Goal: Information Seeking & Learning: Find specific page/section

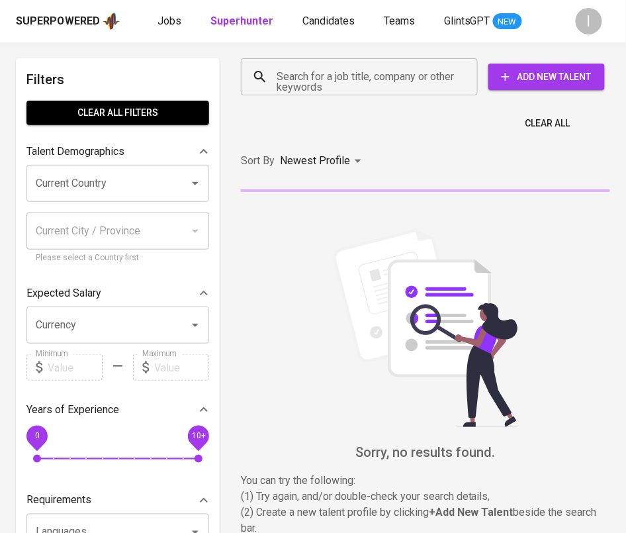
click at [357, 83] on input "Search for a job title, company or other keywords" at bounding box center [362, 76] width 179 height 25
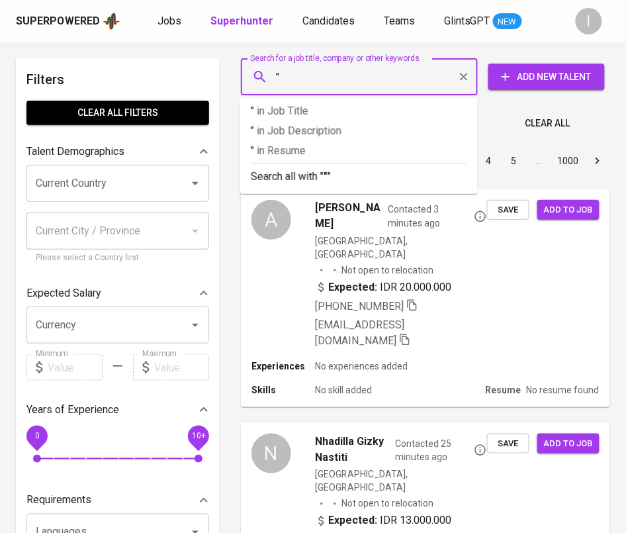
paste input "Oneject Indonesia"
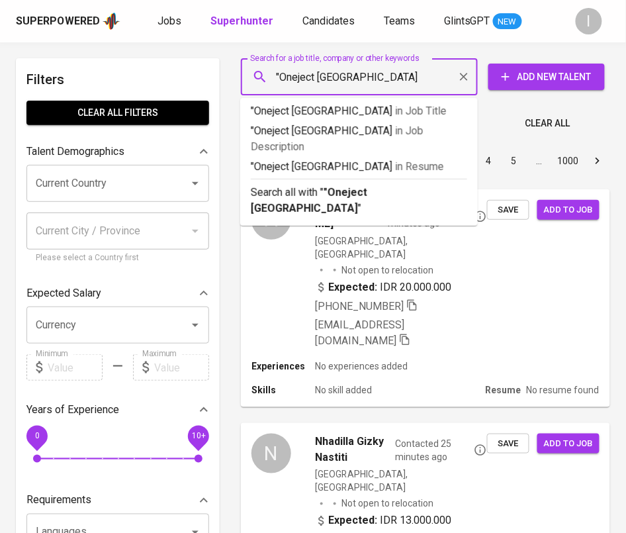
type input ""Oneject Indonesia""
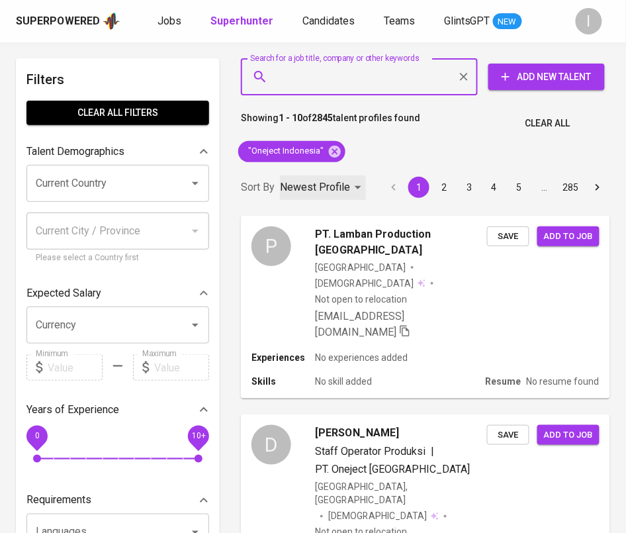
click at [336, 182] on p "Newest Profile" at bounding box center [315, 187] width 70 height 16
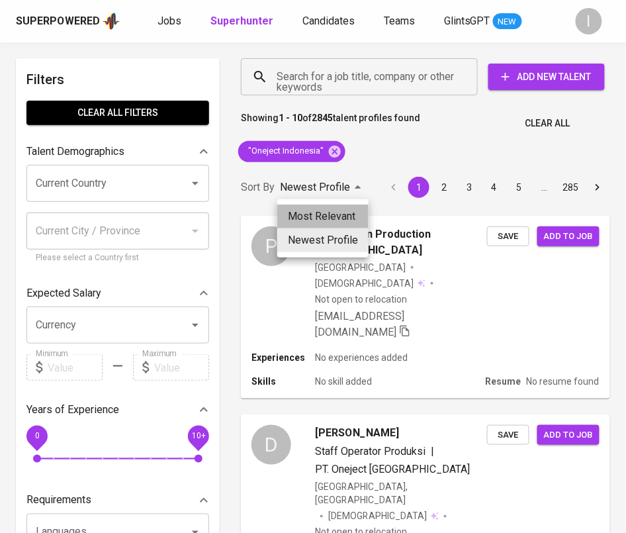
click at [342, 215] on li "Most Relevant" at bounding box center [322, 217] width 91 height 24
type input "MOST_RELEVANT"
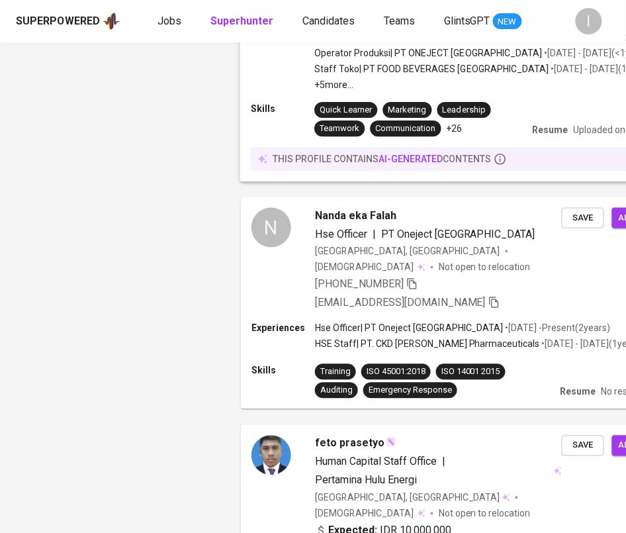
scroll to position [1165, 0]
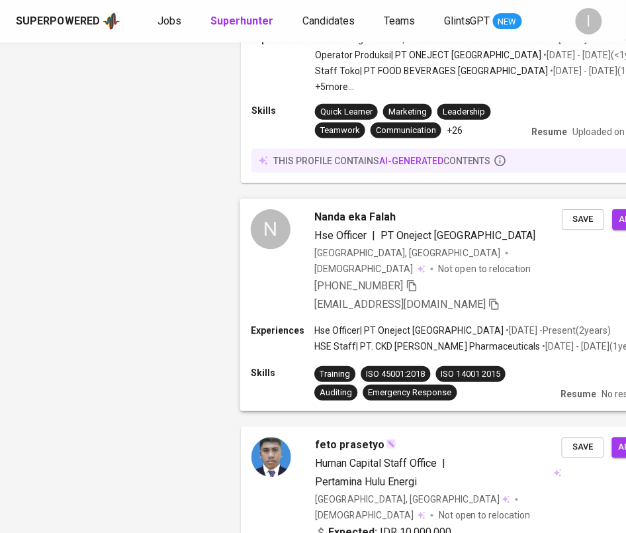
click at [417, 280] on icon "button" at bounding box center [411, 285] width 9 height 11
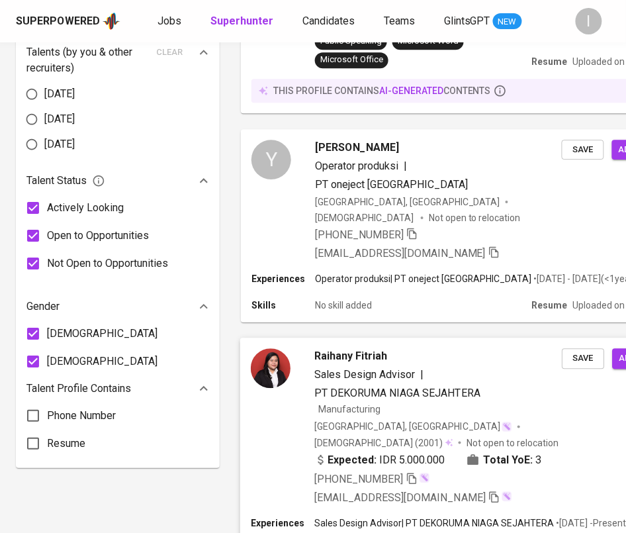
scroll to position [0, 0]
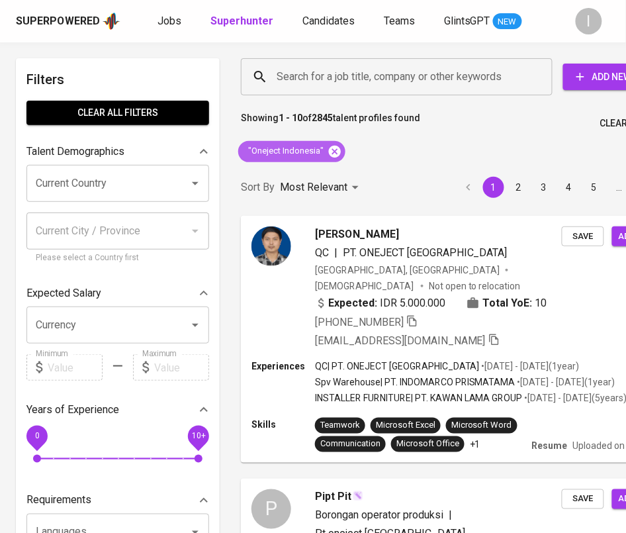
click at [336, 155] on icon at bounding box center [335, 151] width 12 height 12
click at [345, 81] on input "Search for a job title, company or other keywords" at bounding box center [400, 76] width 254 height 25
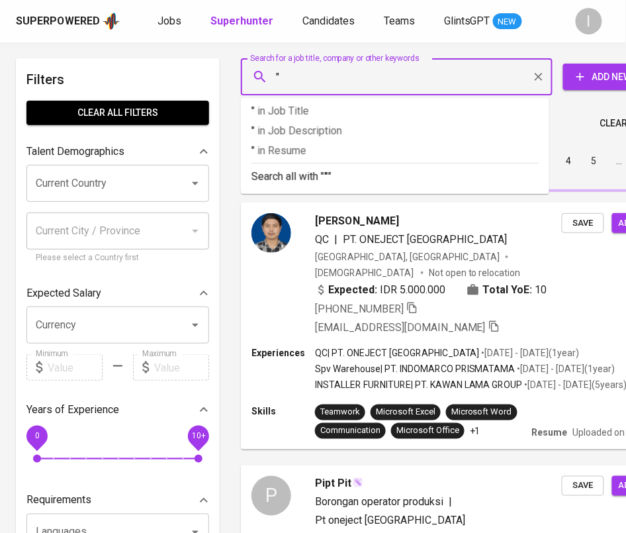
paste input "Automotive Fasteners"
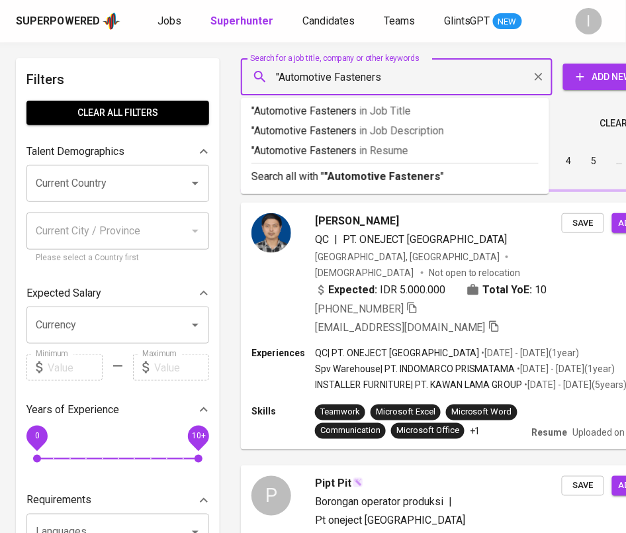
type input ""Automotive Fasteners""
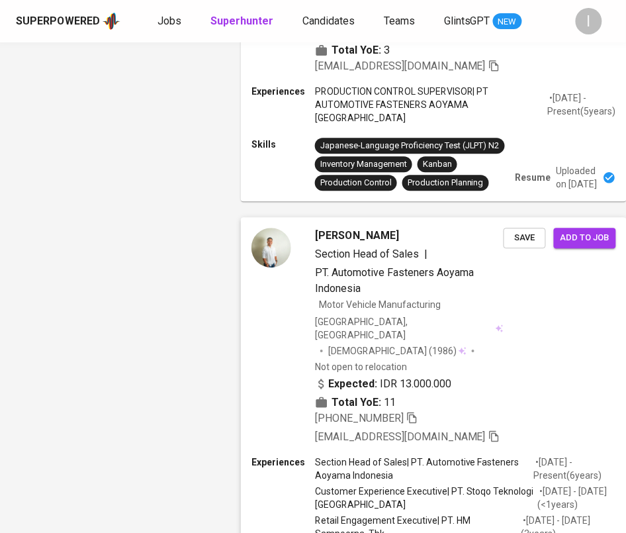
scroll to position [1467, 0]
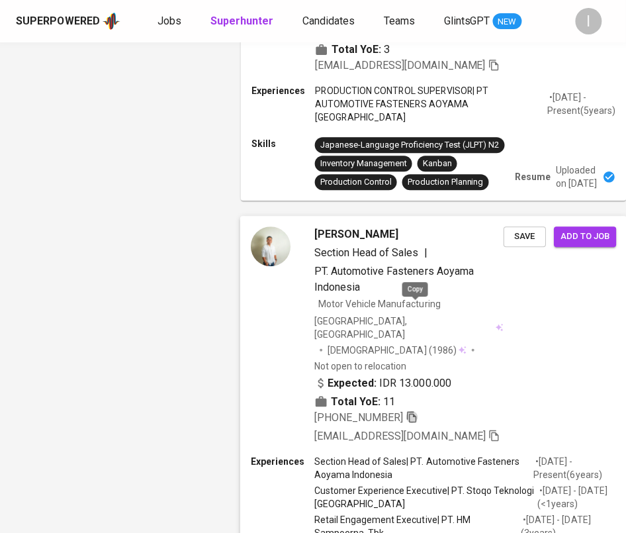
click at [415, 411] on icon "button" at bounding box center [413, 417] width 12 height 12
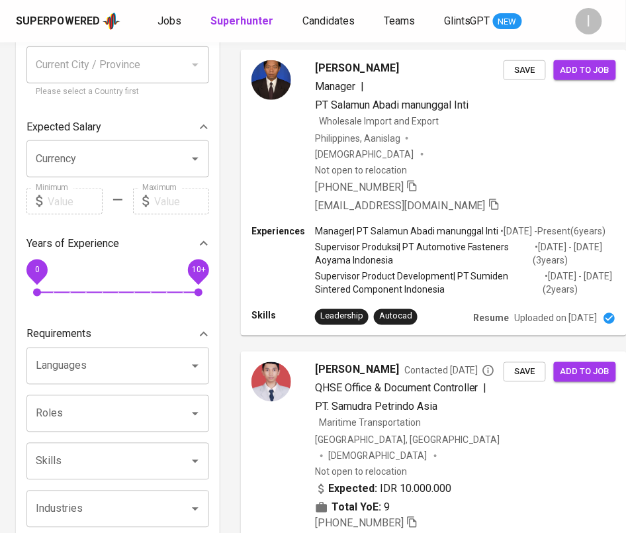
scroll to position [0, 0]
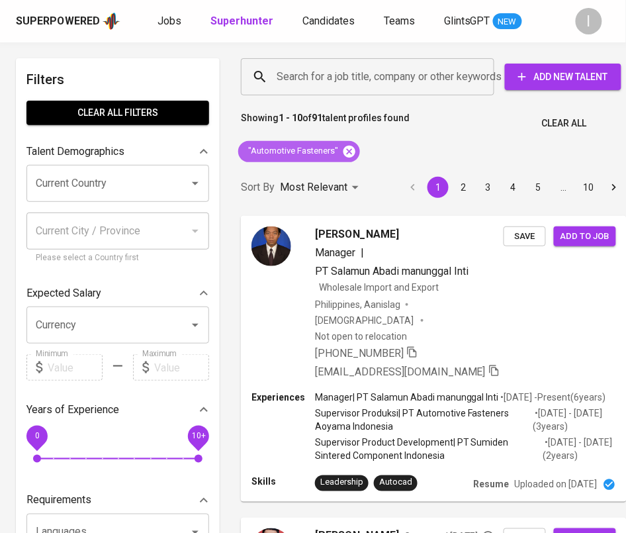
click at [350, 150] on icon at bounding box center [349, 151] width 15 height 15
click at [375, 77] on input "Search for a job title, company or other keywords" at bounding box center [370, 76] width 195 height 25
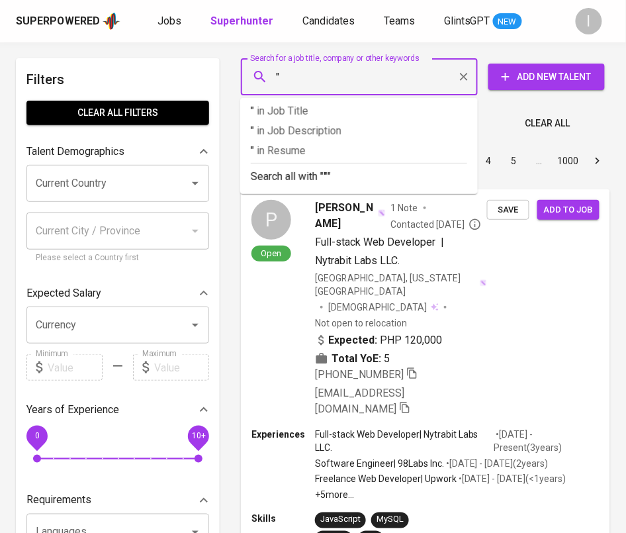
paste input "CSRHub Indonesia"
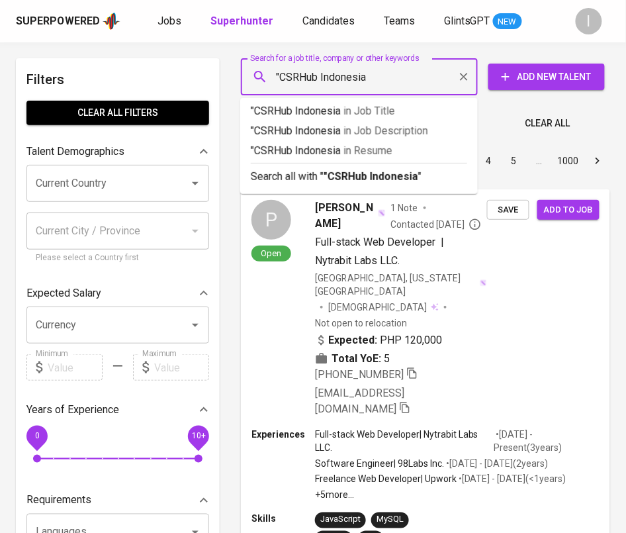
type input ""CSRHub Indonesia""
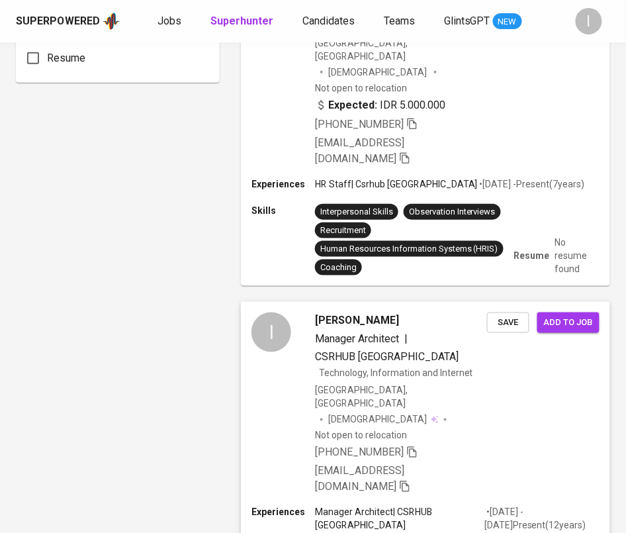
scroll to position [1078, 0]
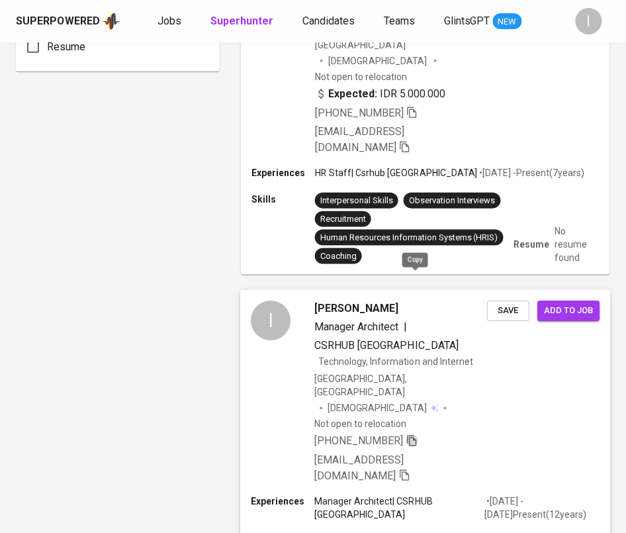
click at [415, 436] on icon "button" at bounding box center [411, 441] width 9 height 11
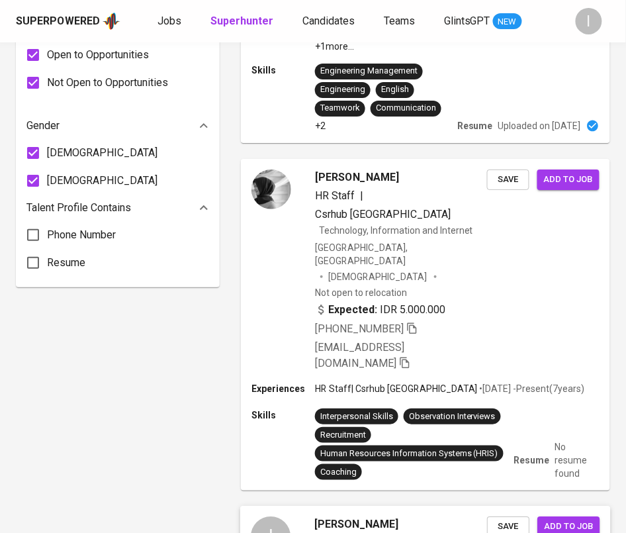
scroll to position [865, 0]
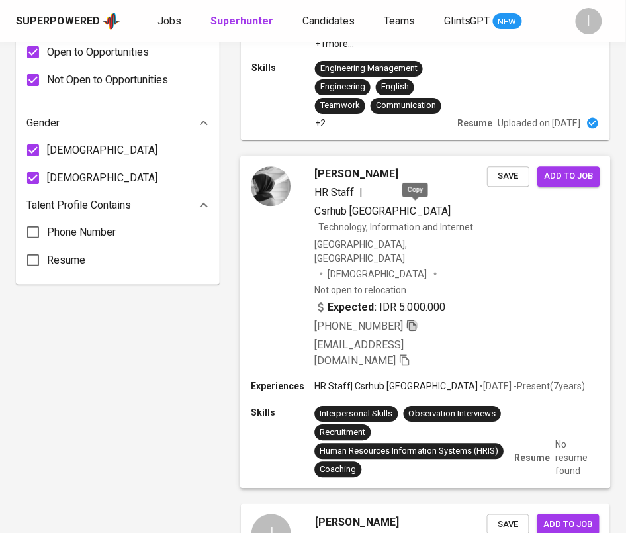
click at [413, 320] on icon "button" at bounding box center [411, 325] width 9 height 11
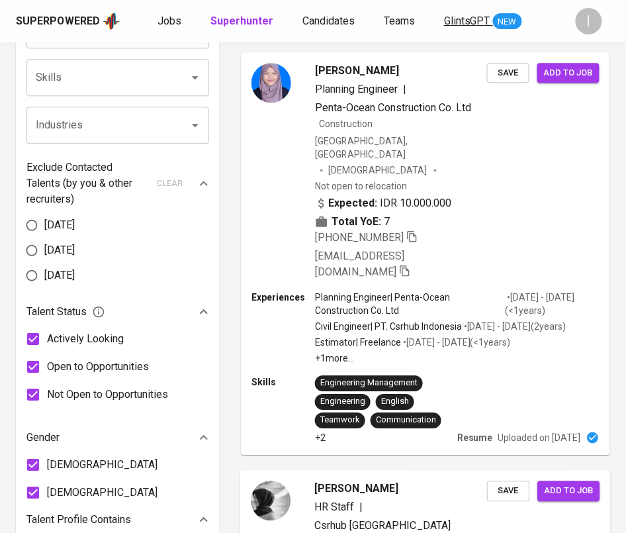
scroll to position [0, 0]
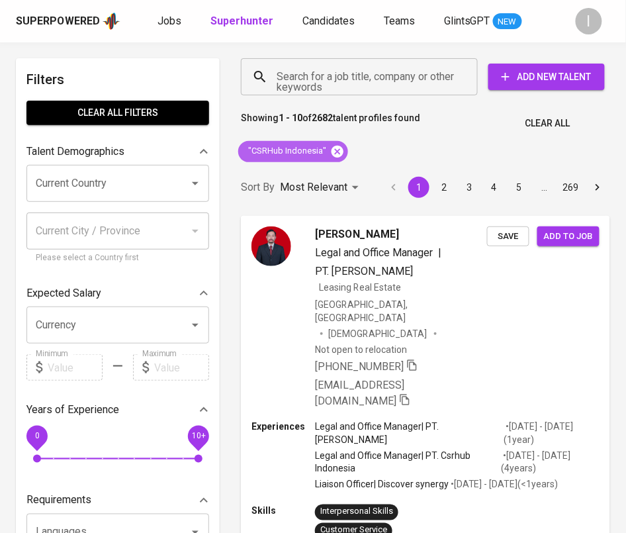
click at [338, 146] on icon at bounding box center [338, 151] width 12 height 12
click at [347, 79] on input "Search for a job title, company or other keywords" at bounding box center [362, 76] width 179 height 25
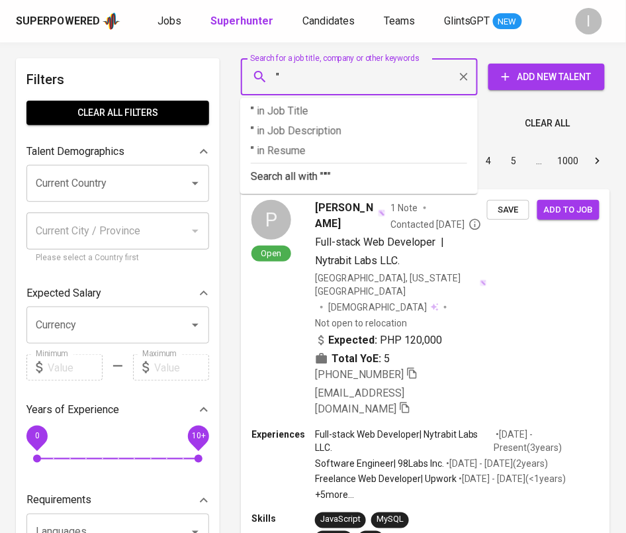
paste input "Sinar Megah Development"
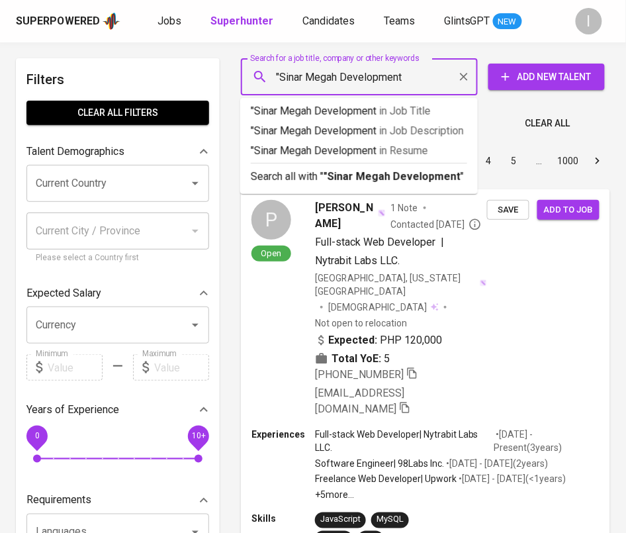
type input ""Sinar Megah Development""
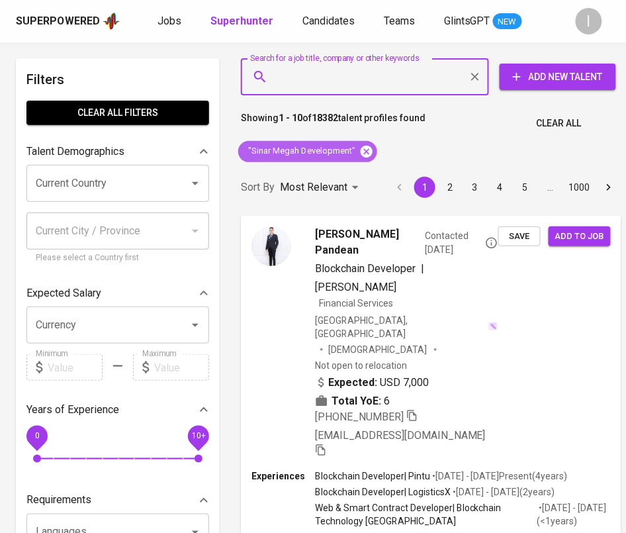
click at [364, 158] on icon at bounding box center [367, 151] width 15 height 15
click at [368, 93] on div "Search for a job title, company or other keywords" at bounding box center [365, 76] width 248 height 37
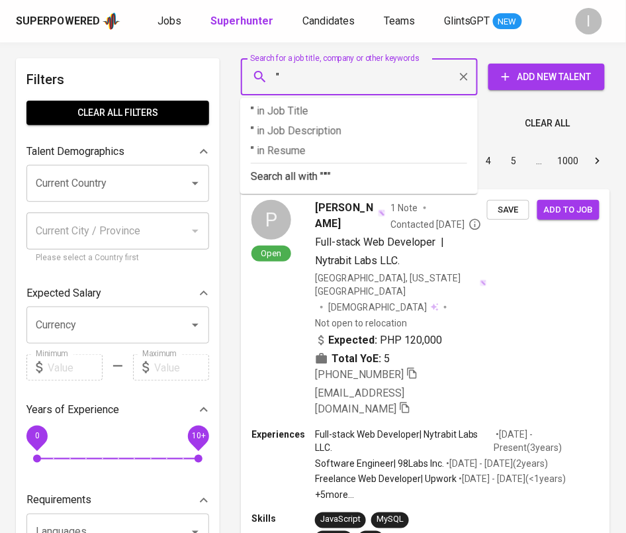
paste input "Anugerah Mutiara Luhur Indonesia Jaya"
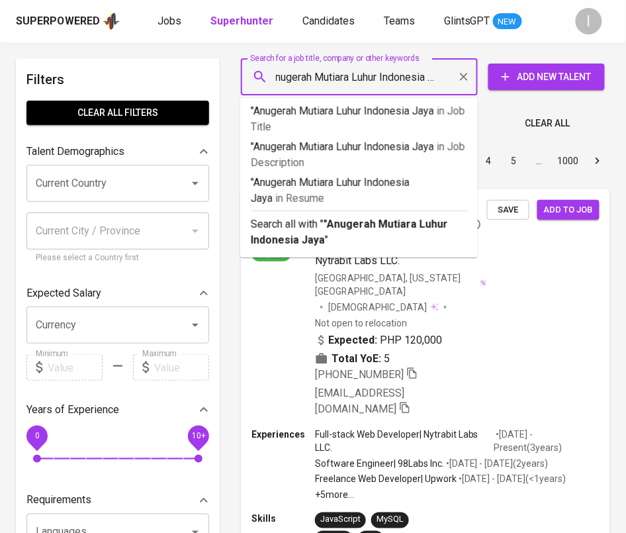
type input ""Anugerah Mutiara Luhur Indonesia Jaya""
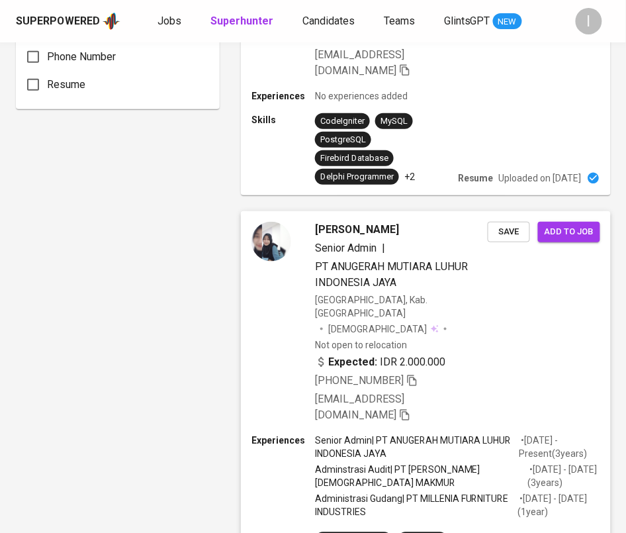
scroll to position [1041, 0]
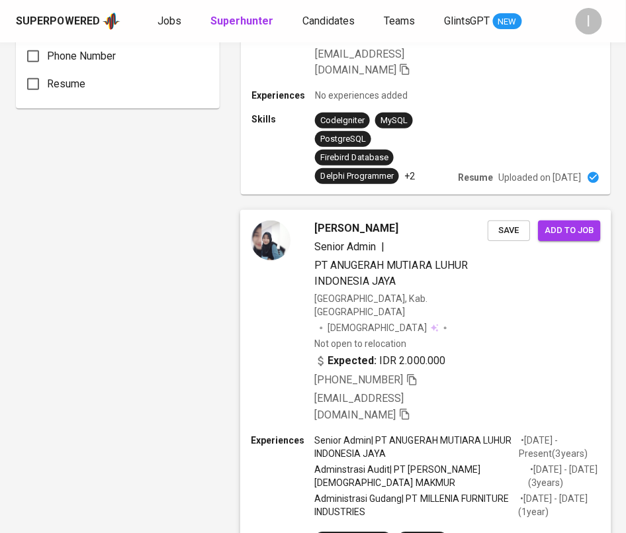
click at [412, 374] on icon "button" at bounding box center [413, 380] width 12 height 12
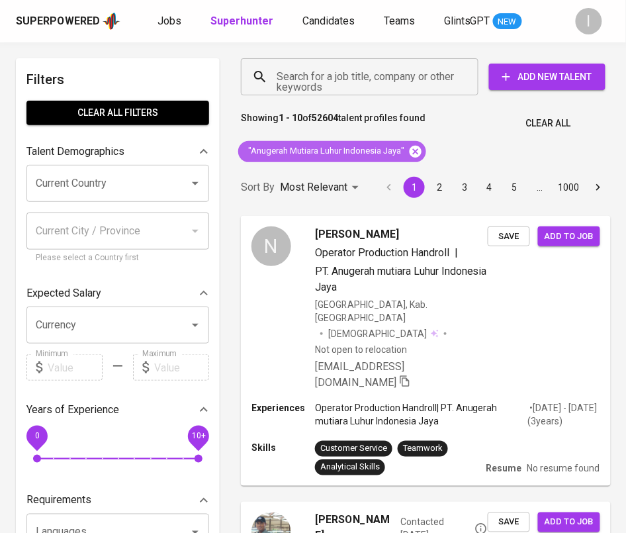
click at [419, 151] on icon at bounding box center [416, 151] width 12 height 12
click at [406, 85] on input "Search for a job title, company or other keywords" at bounding box center [362, 76] width 179 height 25
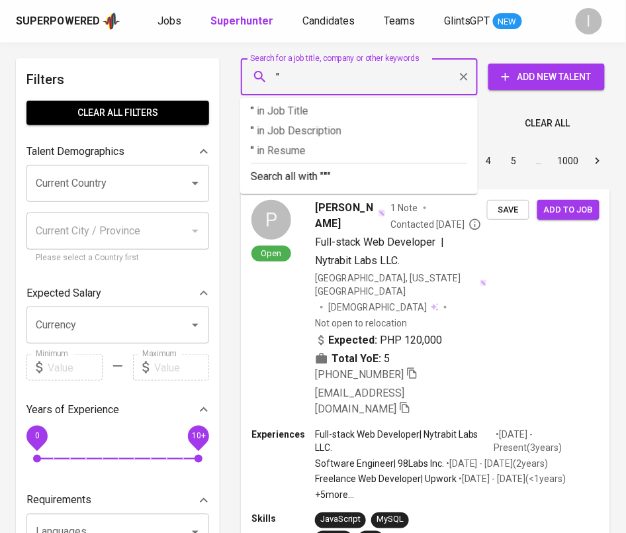
paste input "[PERSON_NAME] Mulia Sejahtera"
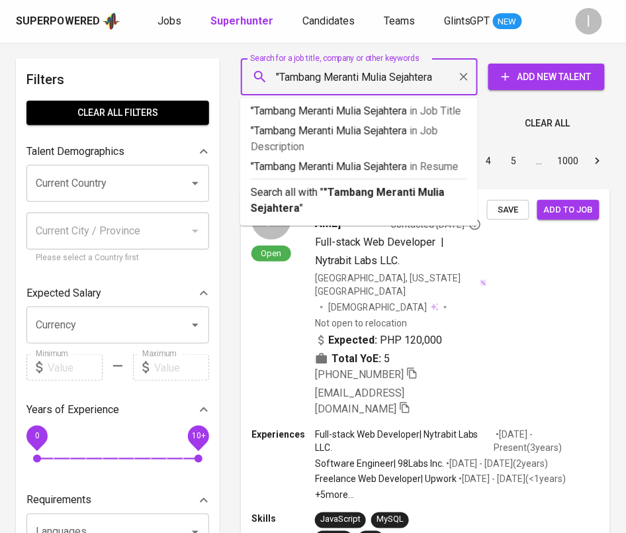
type input ""Tambang Meranti Mulia Sejahtera""
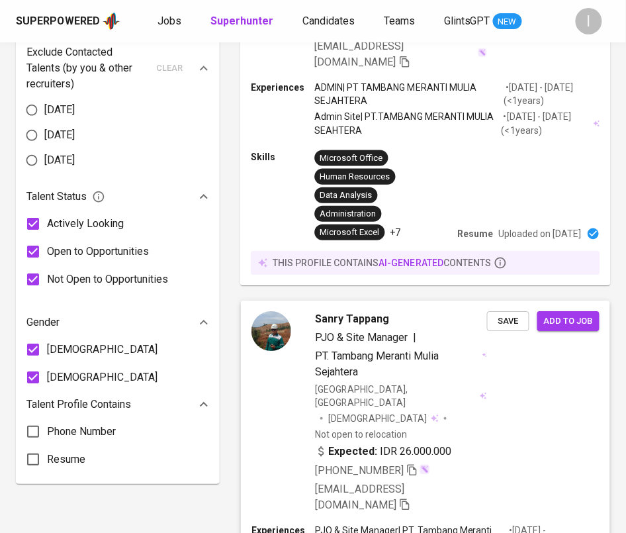
scroll to position [667, 0]
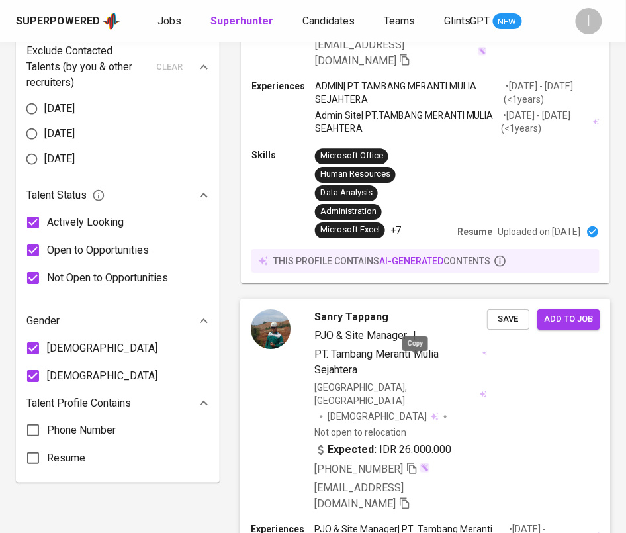
click at [417, 463] on icon "button" at bounding box center [411, 468] width 9 height 11
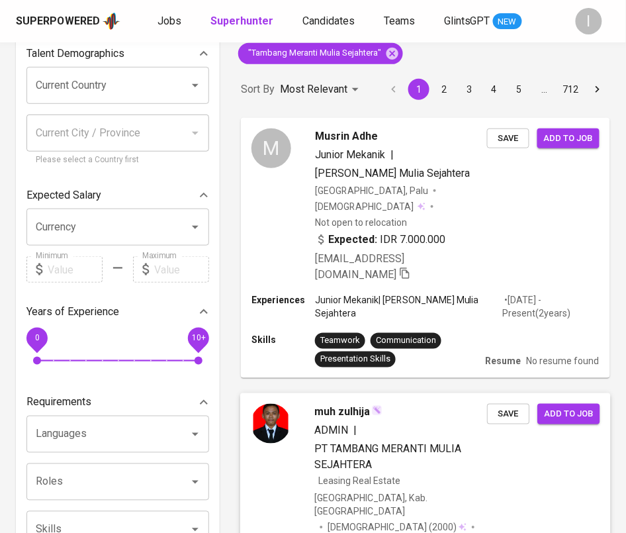
scroll to position [0, 0]
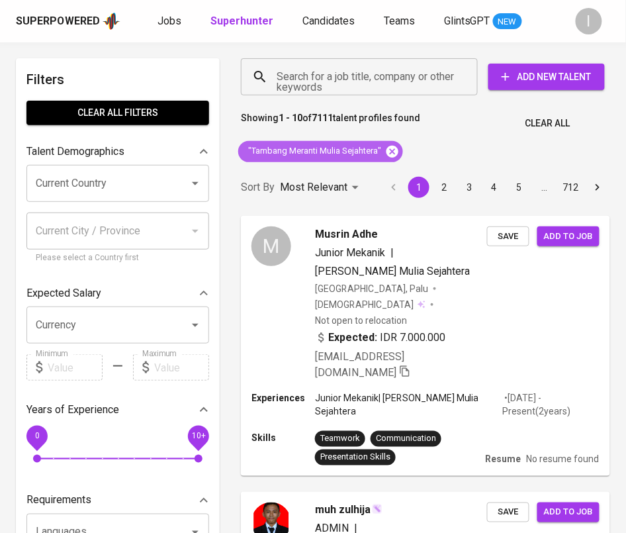
click at [395, 150] on icon at bounding box center [393, 151] width 12 height 12
